Goal: Complete application form

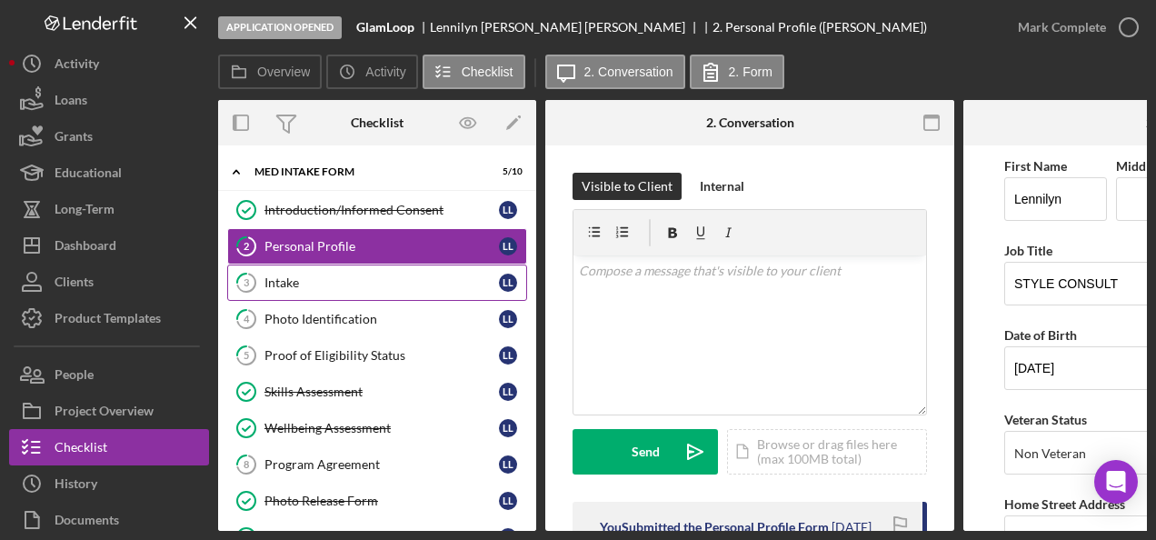
click at [406, 275] on div "Intake" at bounding box center [382, 282] width 235 height 15
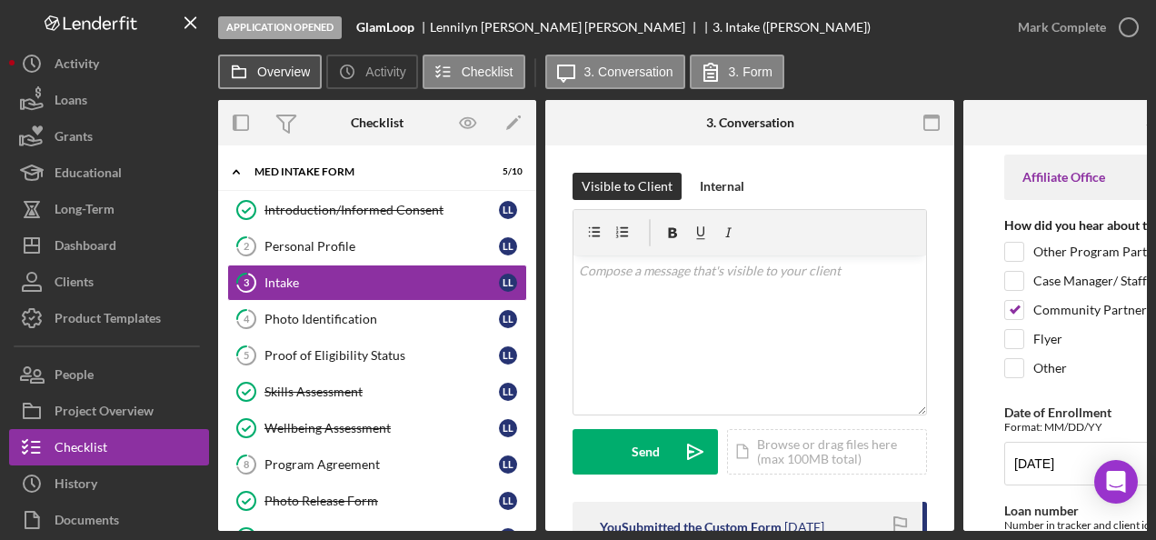
click at [264, 65] on label "Overview" at bounding box center [283, 72] width 53 height 15
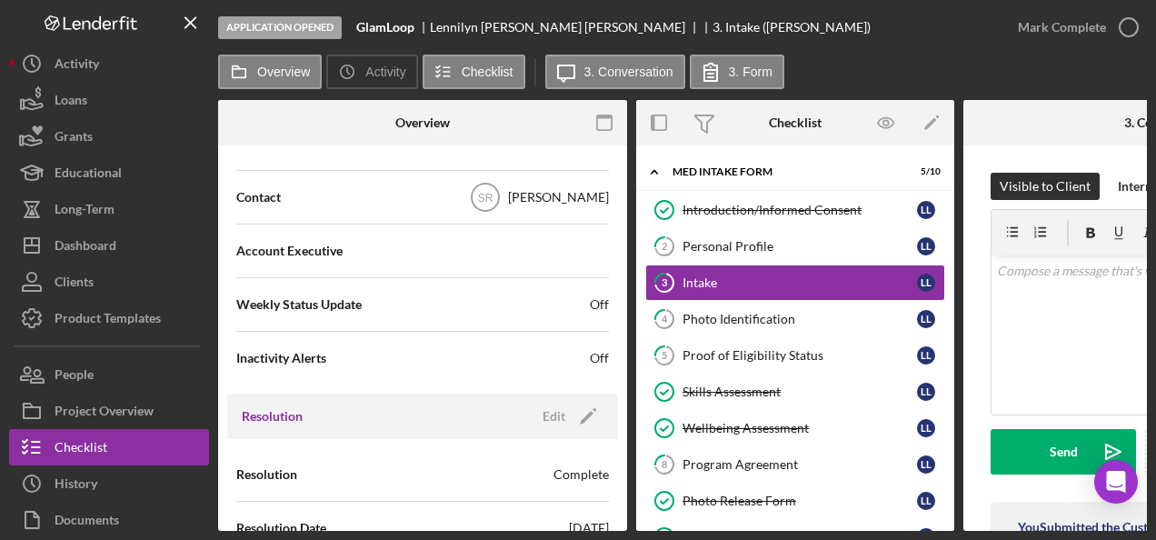
scroll to position [589, 0]
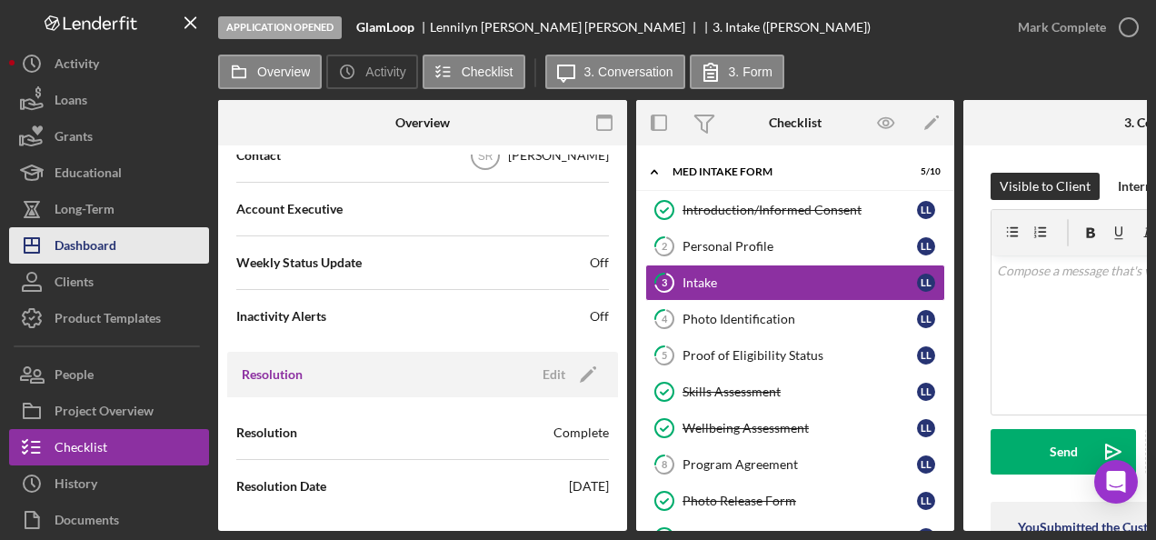
click at [120, 244] on button "Icon/Dashboard Dashboard" at bounding box center [109, 245] width 200 height 36
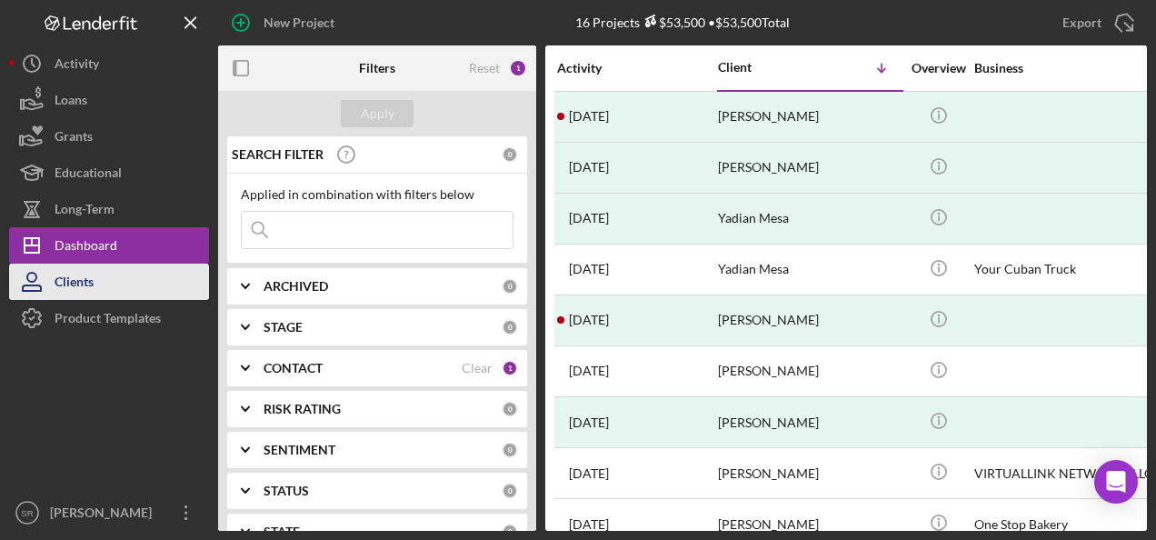
click at [115, 273] on button "Clients" at bounding box center [109, 282] width 200 height 36
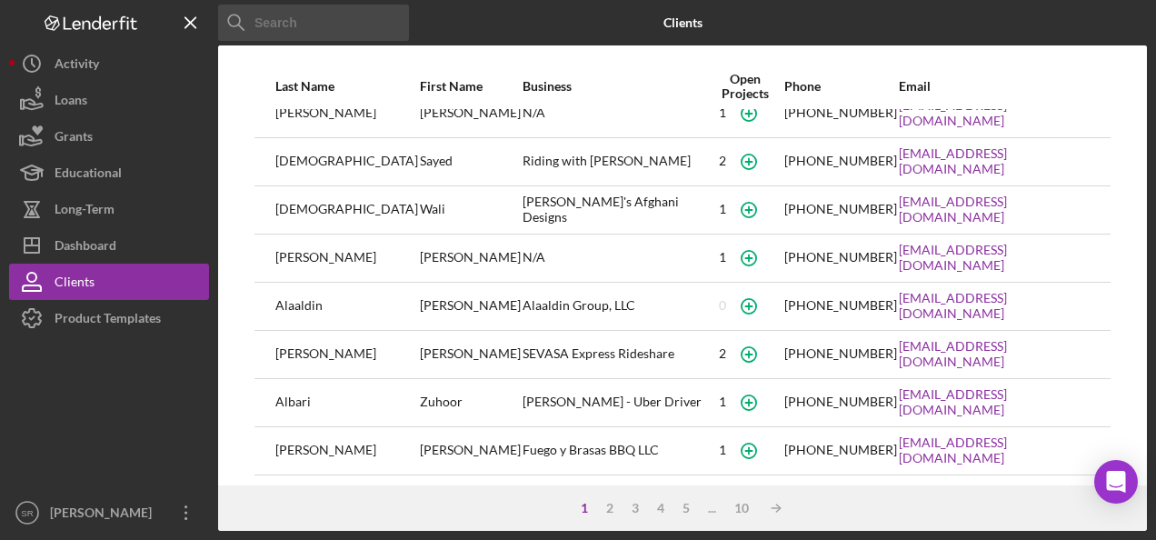
scroll to position [182, 0]
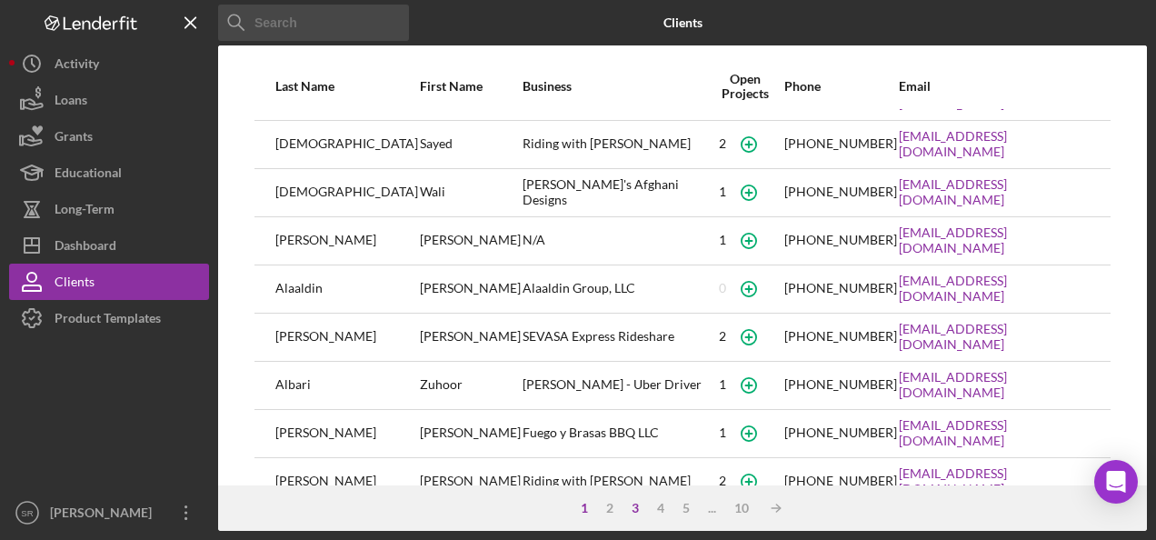
click at [635, 509] on div "3" at bounding box center [635, 508] width 25 height 15
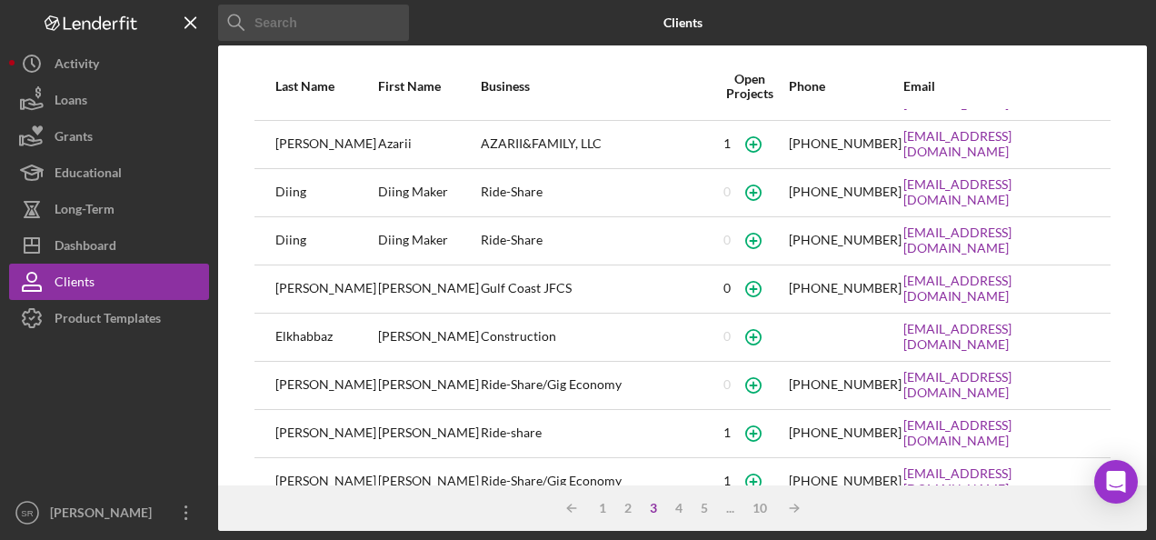
click at [635, 509] on div "2" at bounding box center [627, 508] width 25 height 15
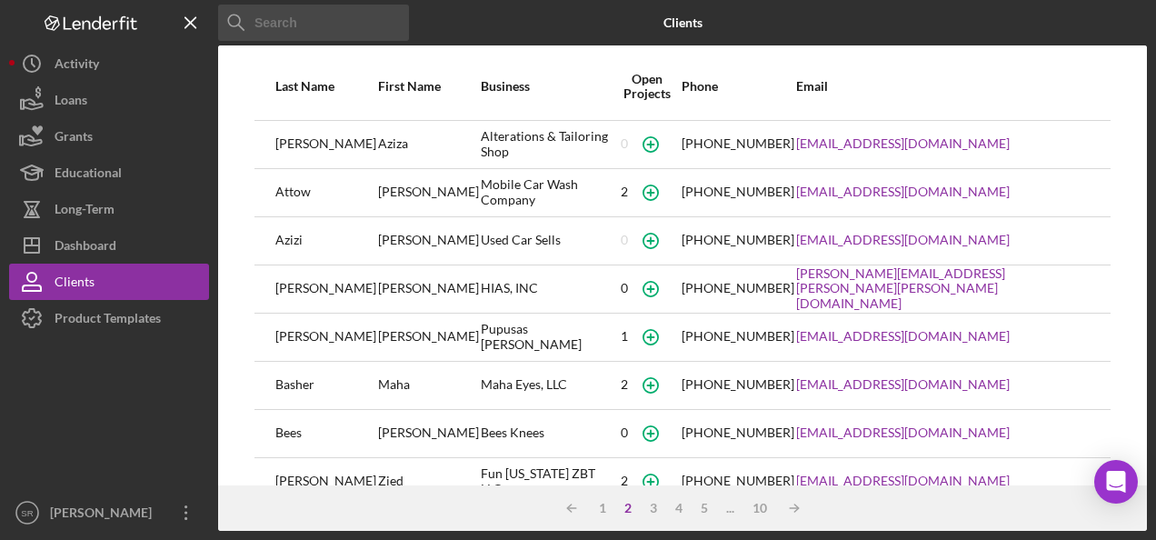
click at [301, 31] on input at bounding box center [313, 23] width 191 height 36
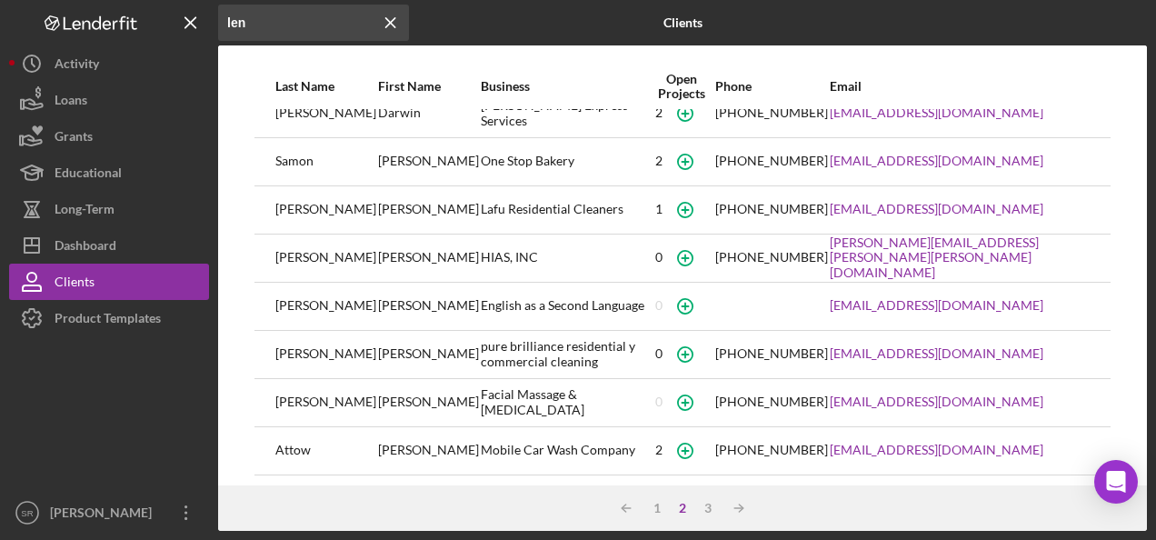
scroll to position [360, 0]
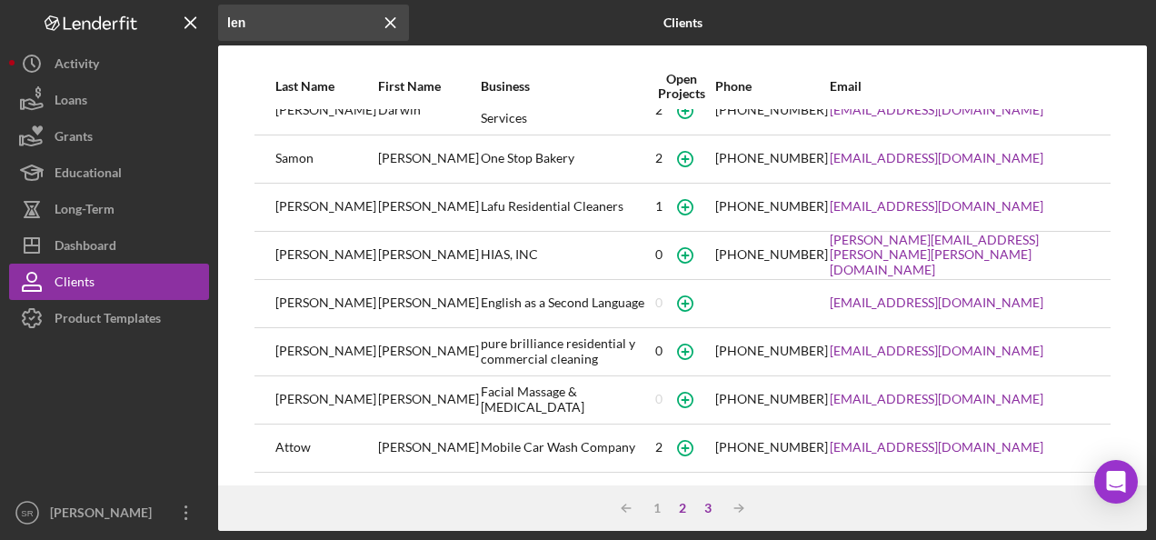
type input "len"
click at [702, 505] on div "3" at bounding box center [707, 508] width 25 height 15
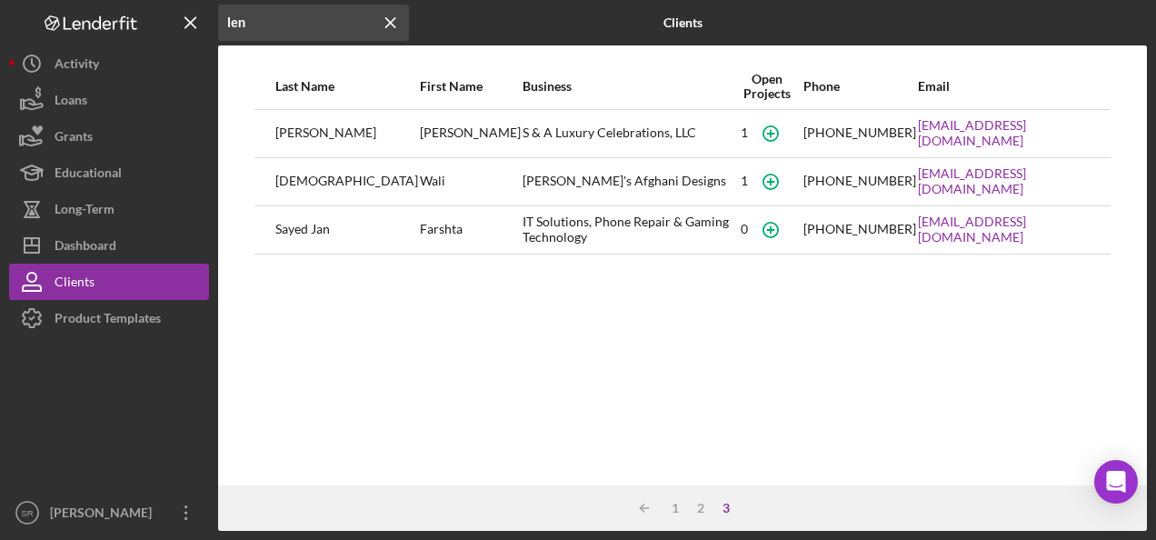
scroll to position [0, 0]
click at [675, 509] on div "1" at bounding box center [675, 508] width 25 height 15
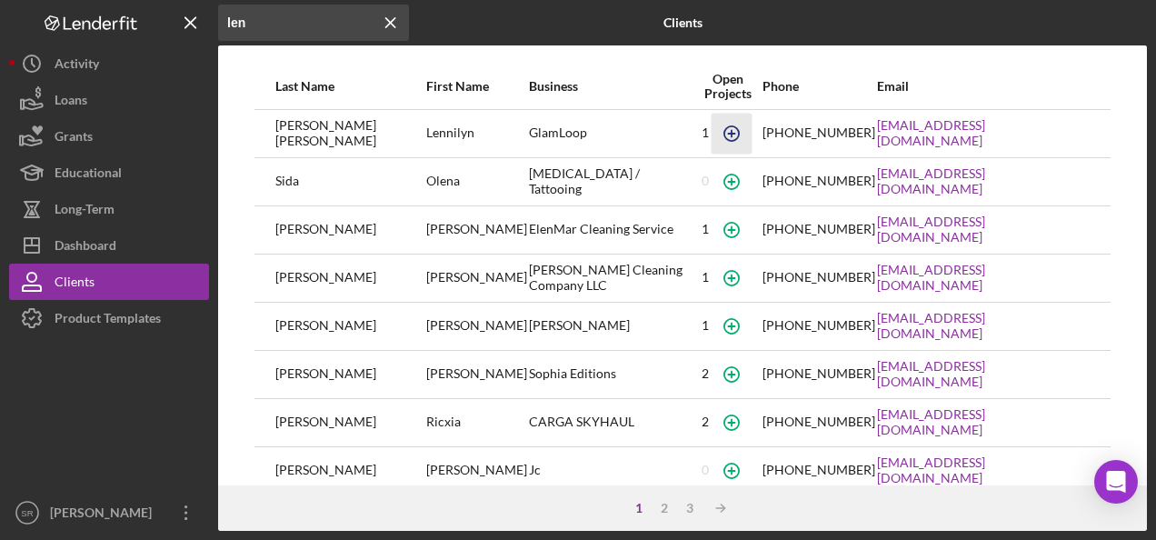
click at [727, 133] on icon "button" at bounding box center [731, 133] width 8 height 8
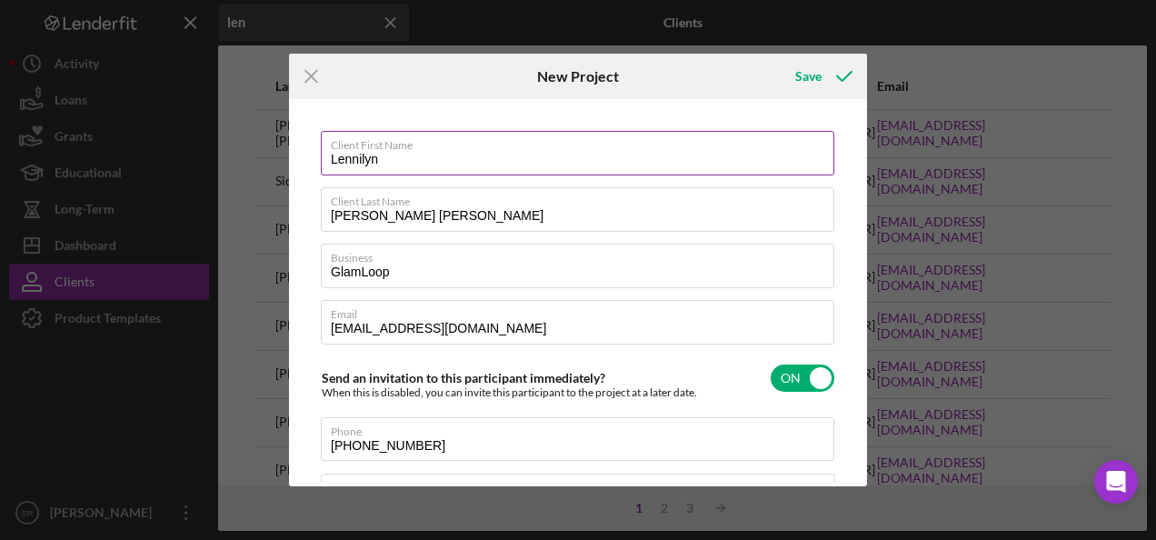
drag, startPoint x: 420, startPoint y: 164, endPoint x: 400, endPoint y: 155, distance: 22.0
click at [413, 162] on input "Lennilyn" at bounding box center [578, 153] width 514 height 44
type input "[PERSON_NAME]"
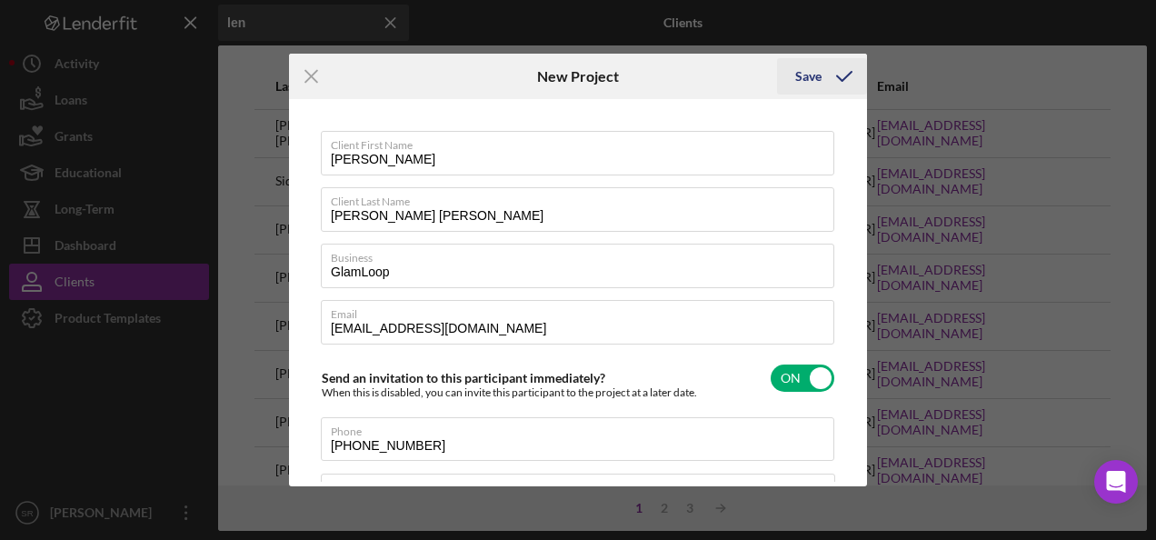
click at [805, 78] on div "Save" at bounding box center [808, 76] width 26 height 36
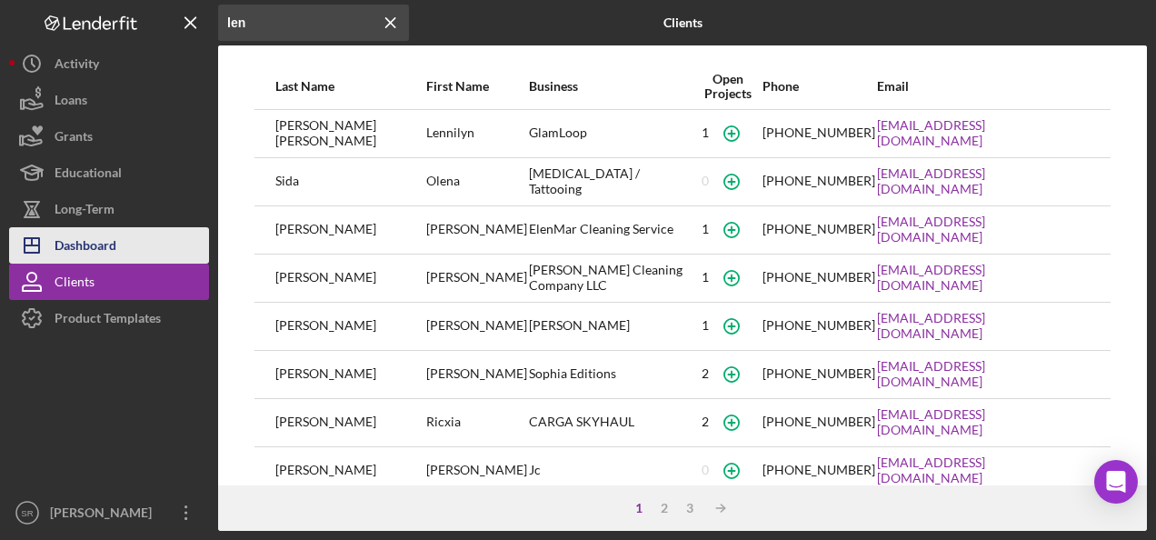
click at [98, 238] on div "Dashboard" at bounding box center [86, 247] width 62 height 41
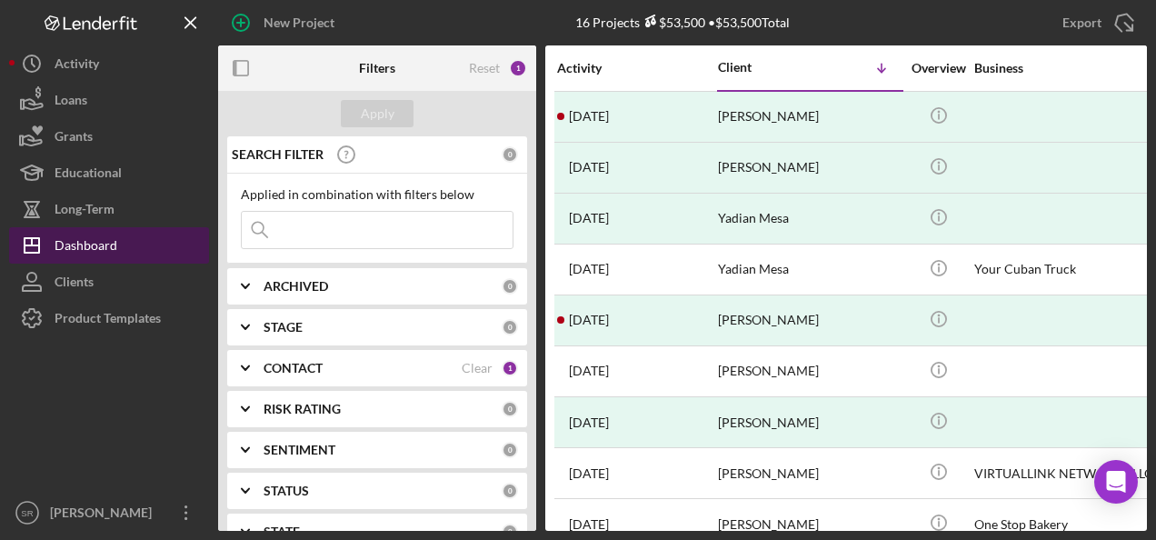
click at [127, 245] on button "Icon/Dashboard Dashboard" at bounding box center [109, 245] width 200 height 36
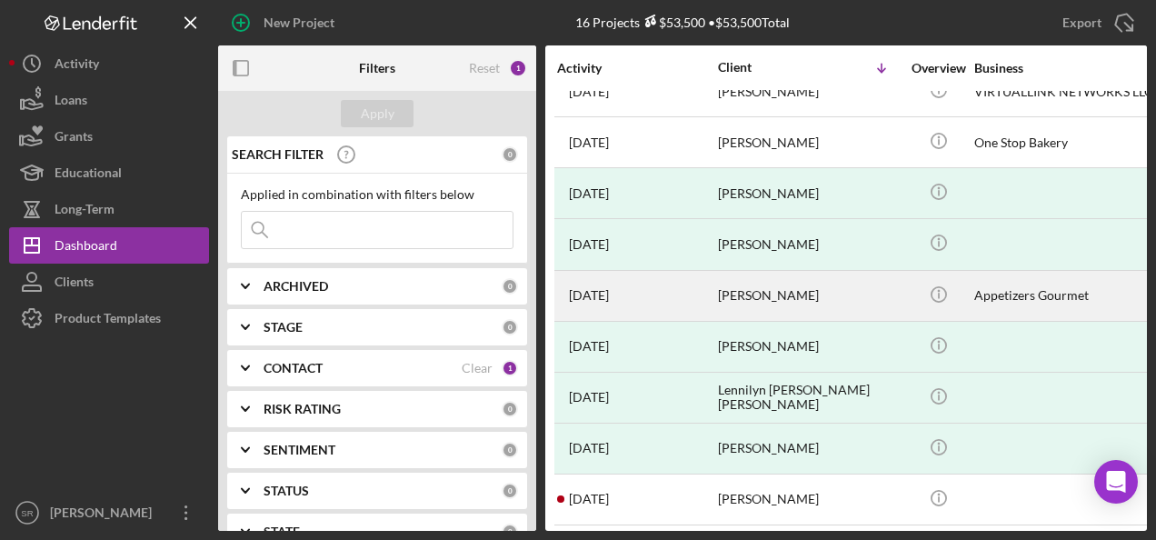
scroll to position [389, 0]
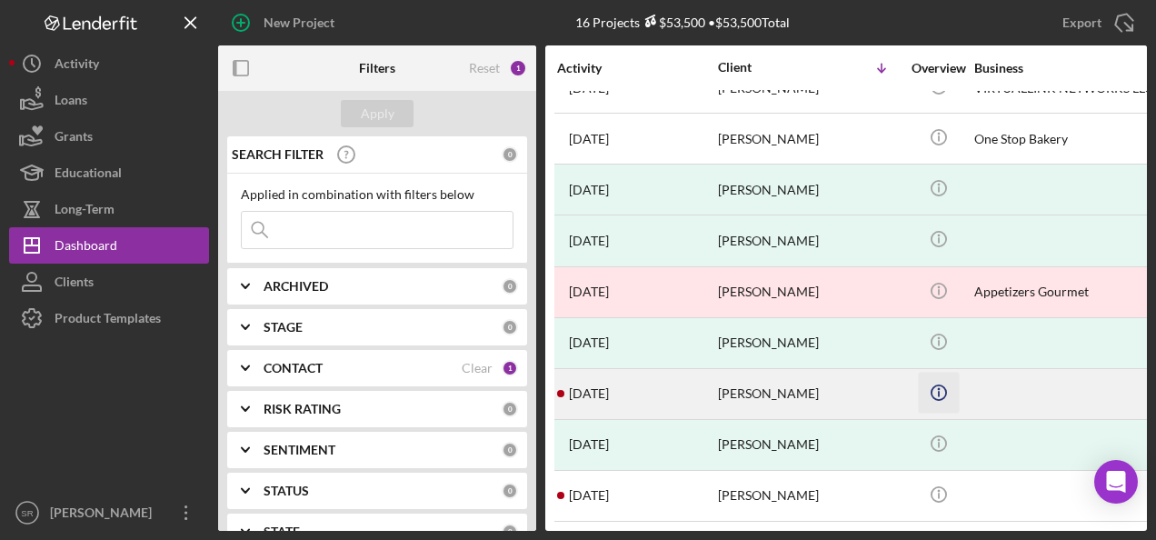
click at [938, 385] on circle "button" at bounding box center [938, 392] width 15 height 15
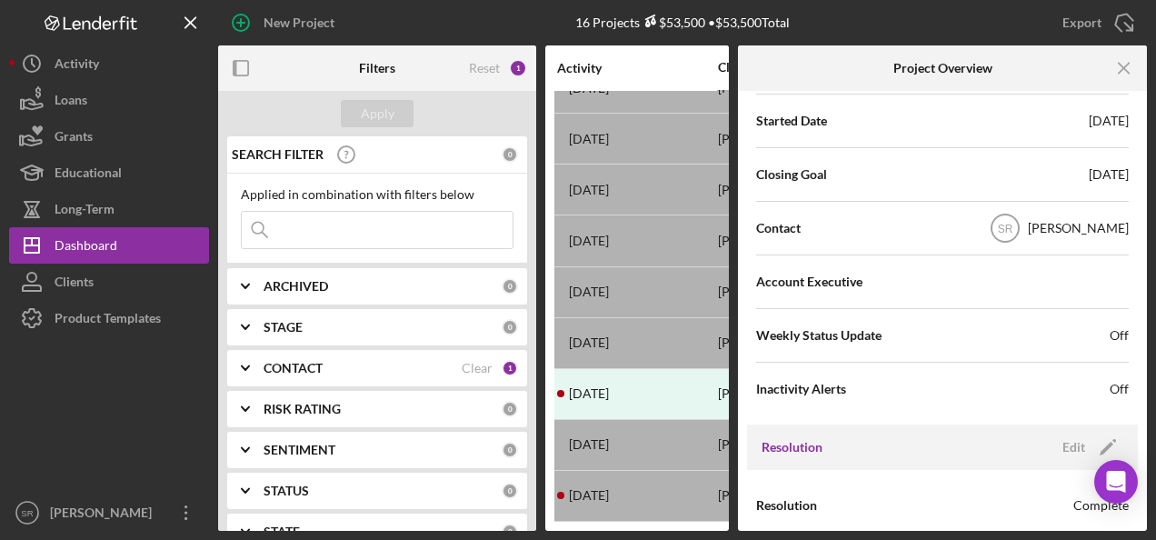
scroll to position [520, 0]
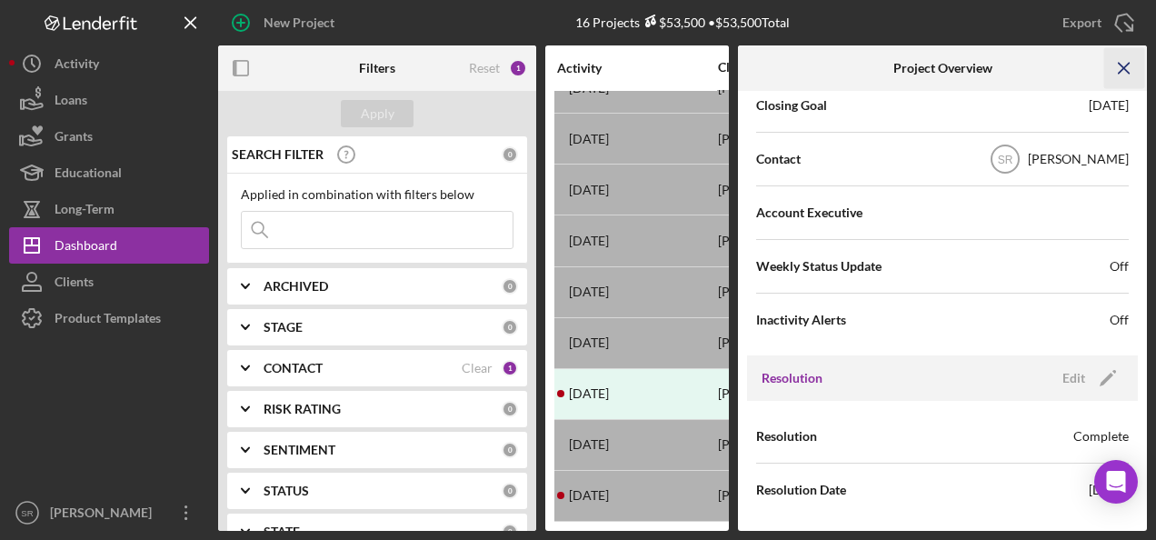
click at [1124, 69] on icon "Icon/Menu Close" at bounding box center [1125, 68] width 41 height 41
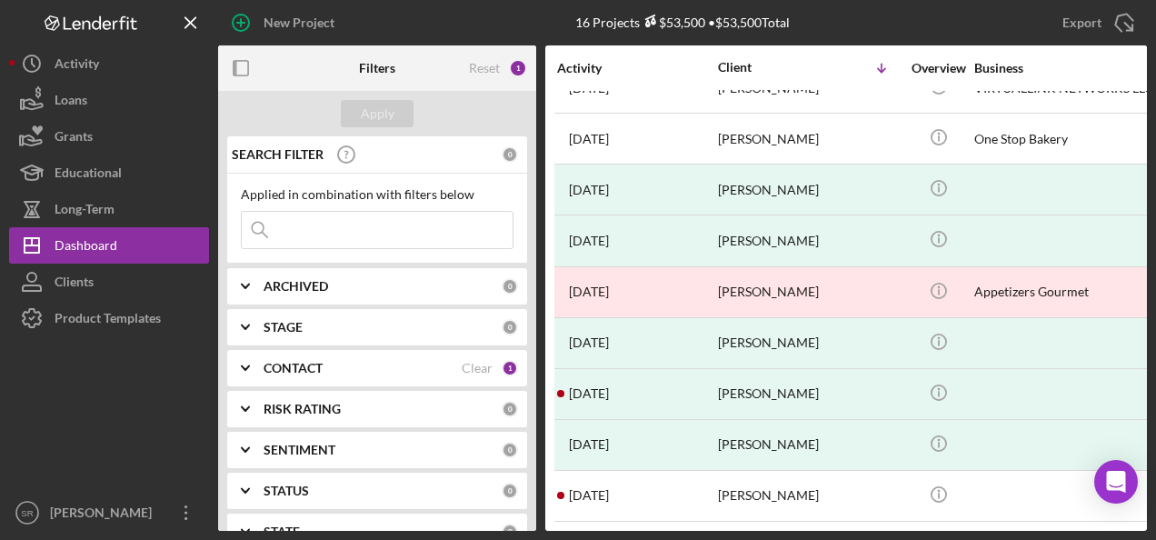
scroll to position [0, 0]
